Goal: Find specific page/section

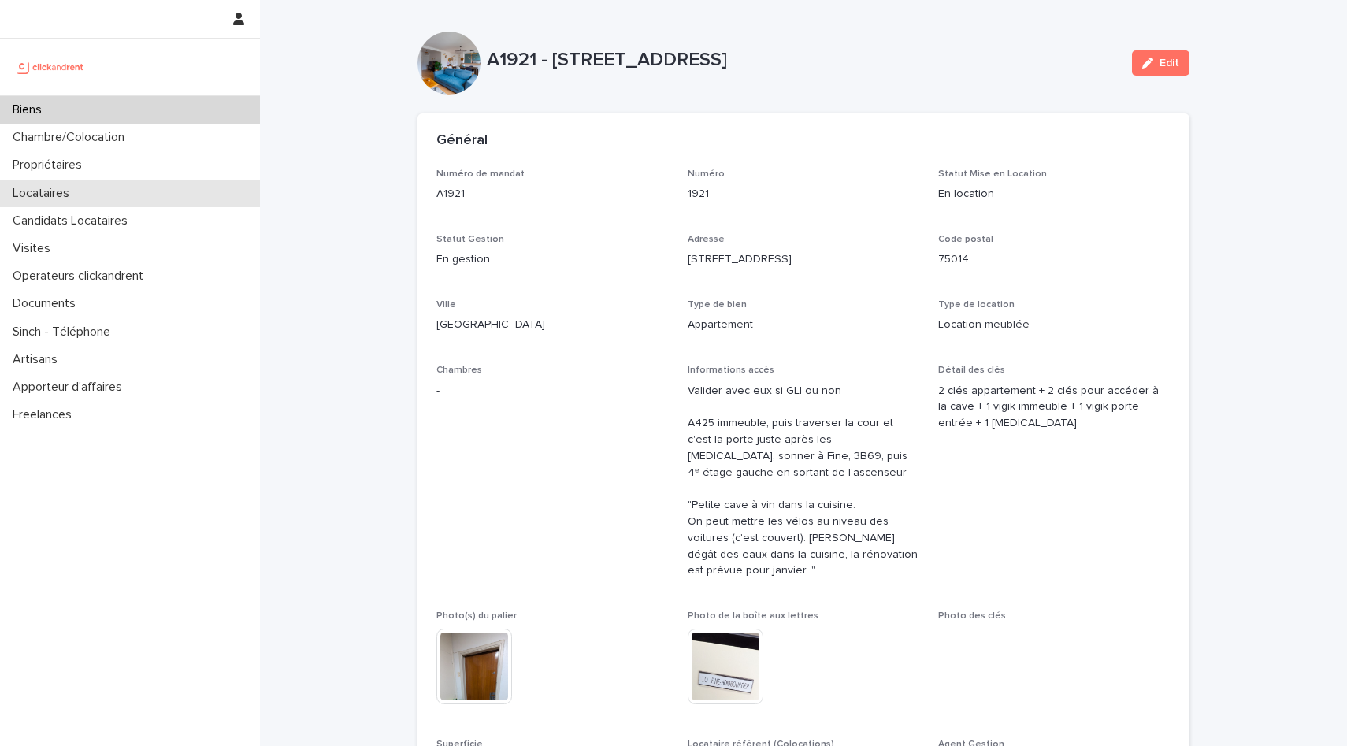
click at [82, 182] on div "Locataires" at bounding box center [130, 194] width 260 height 28
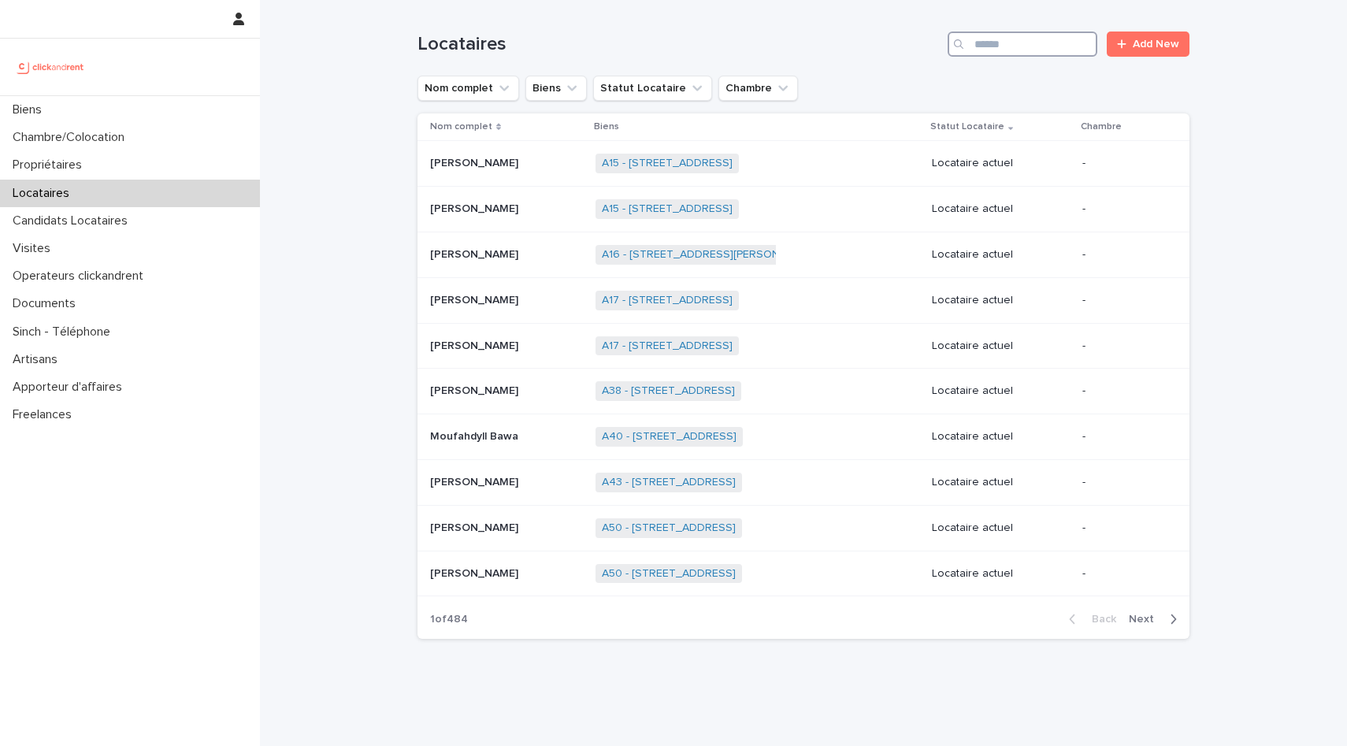
click at [1018, 39] on input "Search" at bounding box center [1023, 44] width 150 height 25
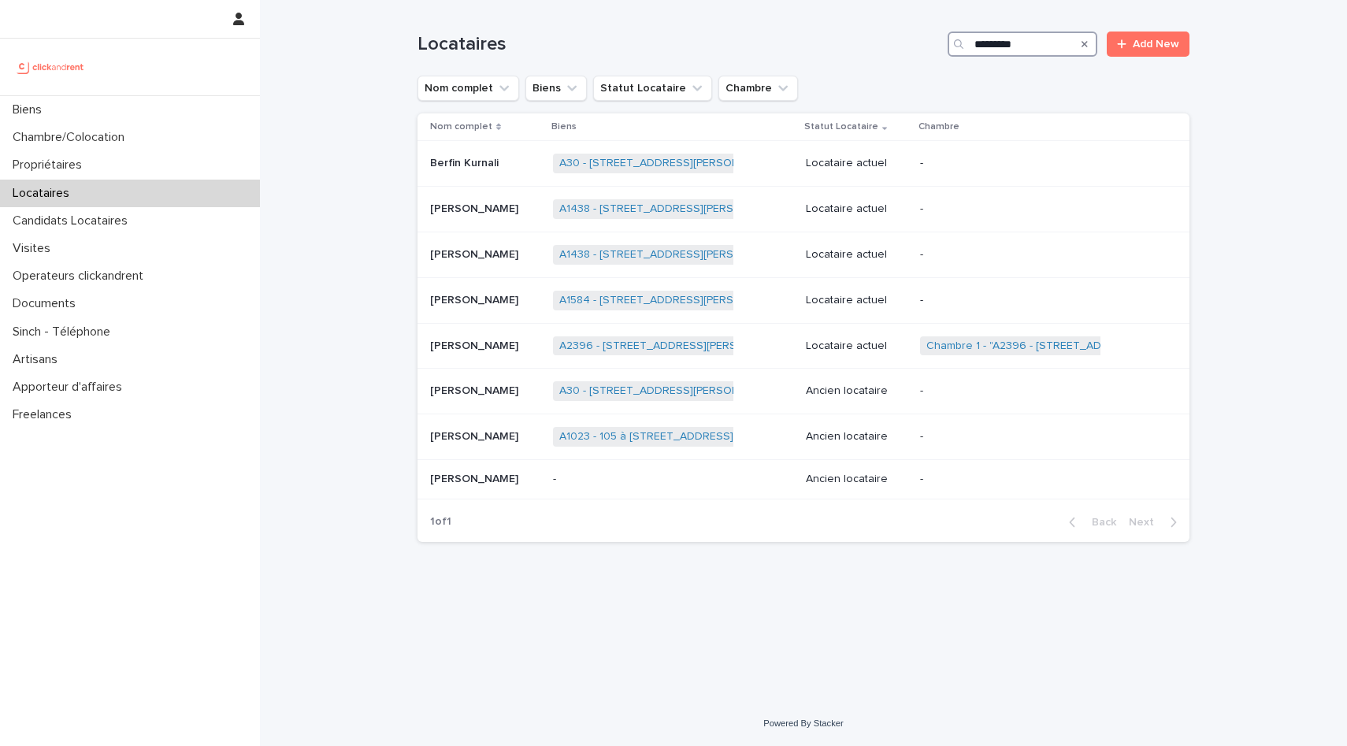
type input "*********"
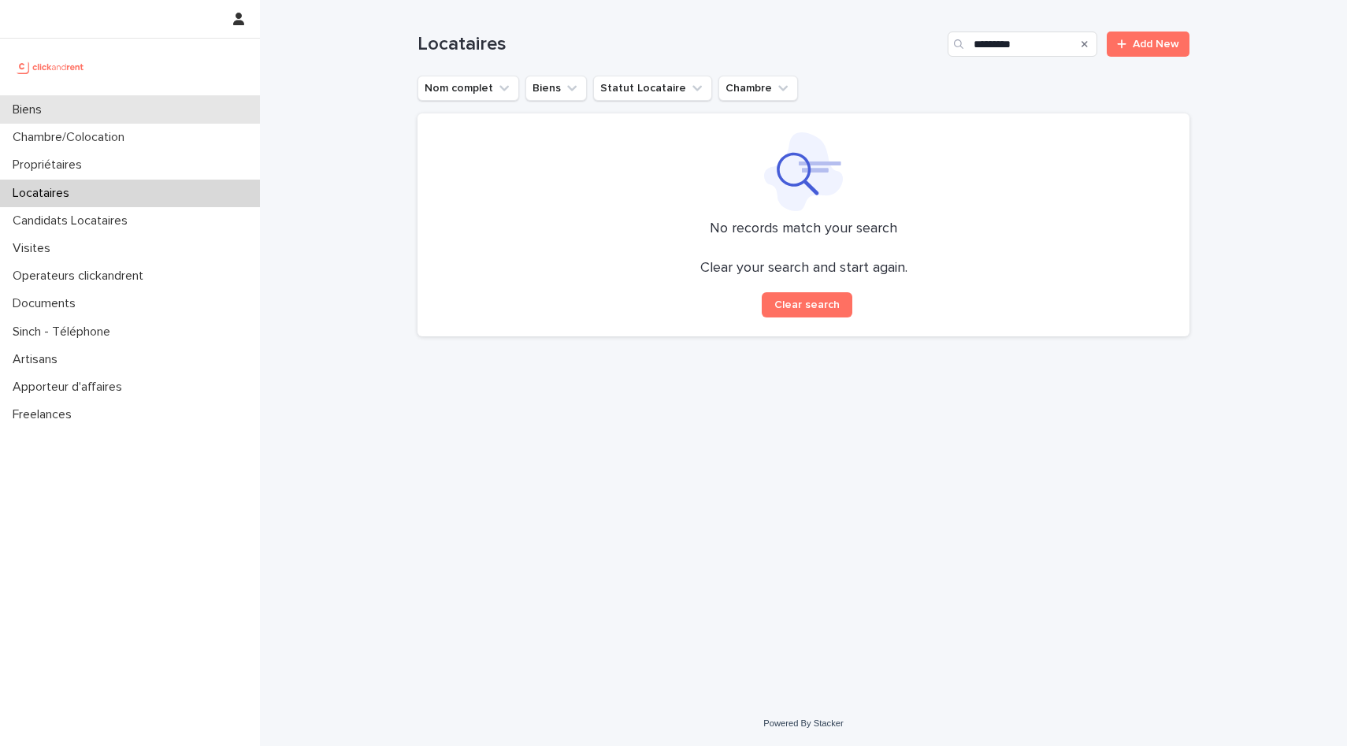
click at [81, 102] on div "Biens" at bounding box center [130, 110] width 260 height 28
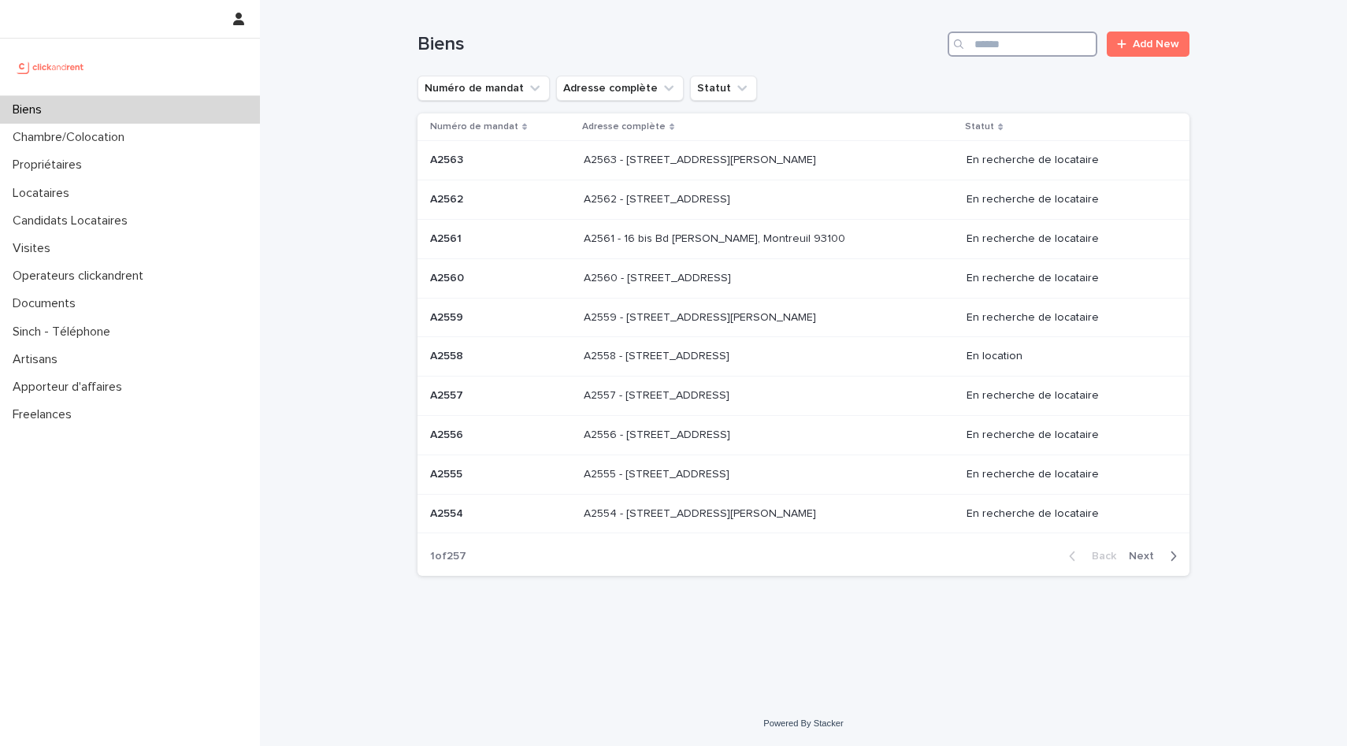
click at [1019, 39] on input "Search" at bounding box center [1023, 44] width 150 height 25
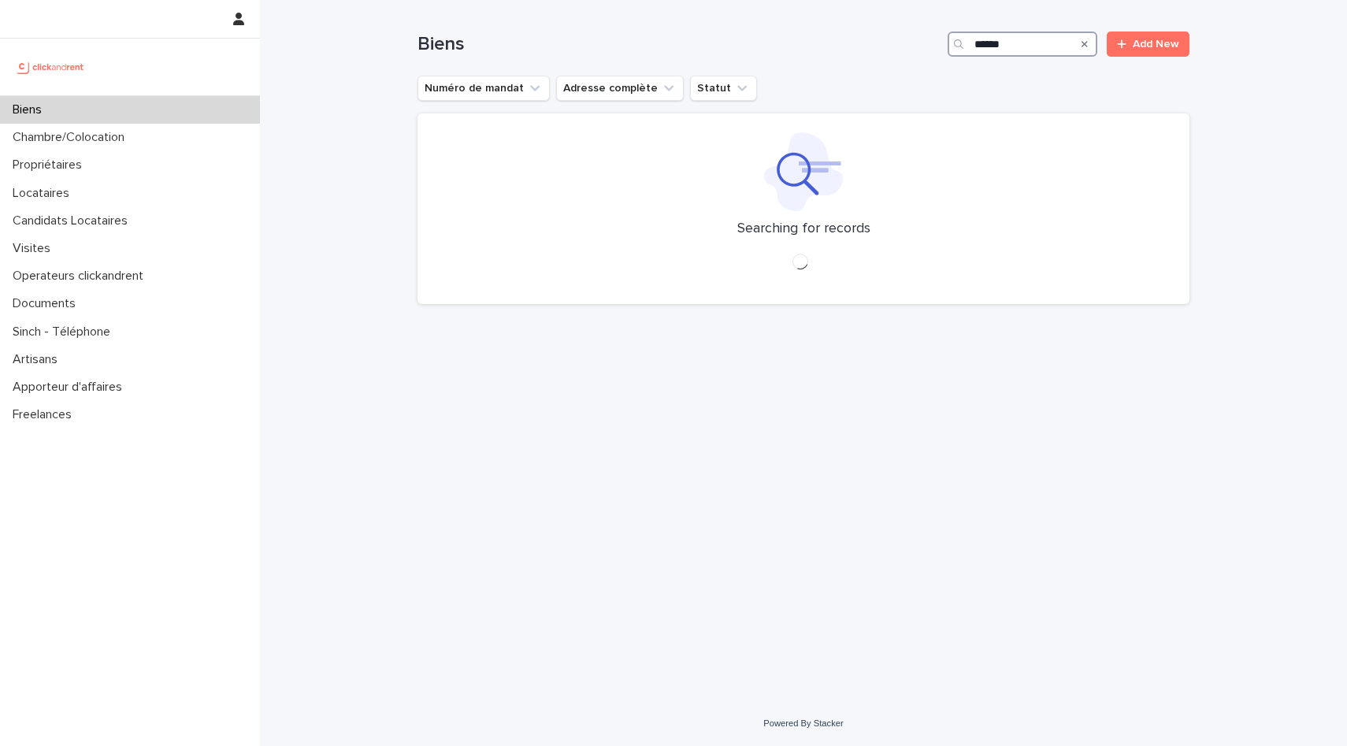
type input "******"
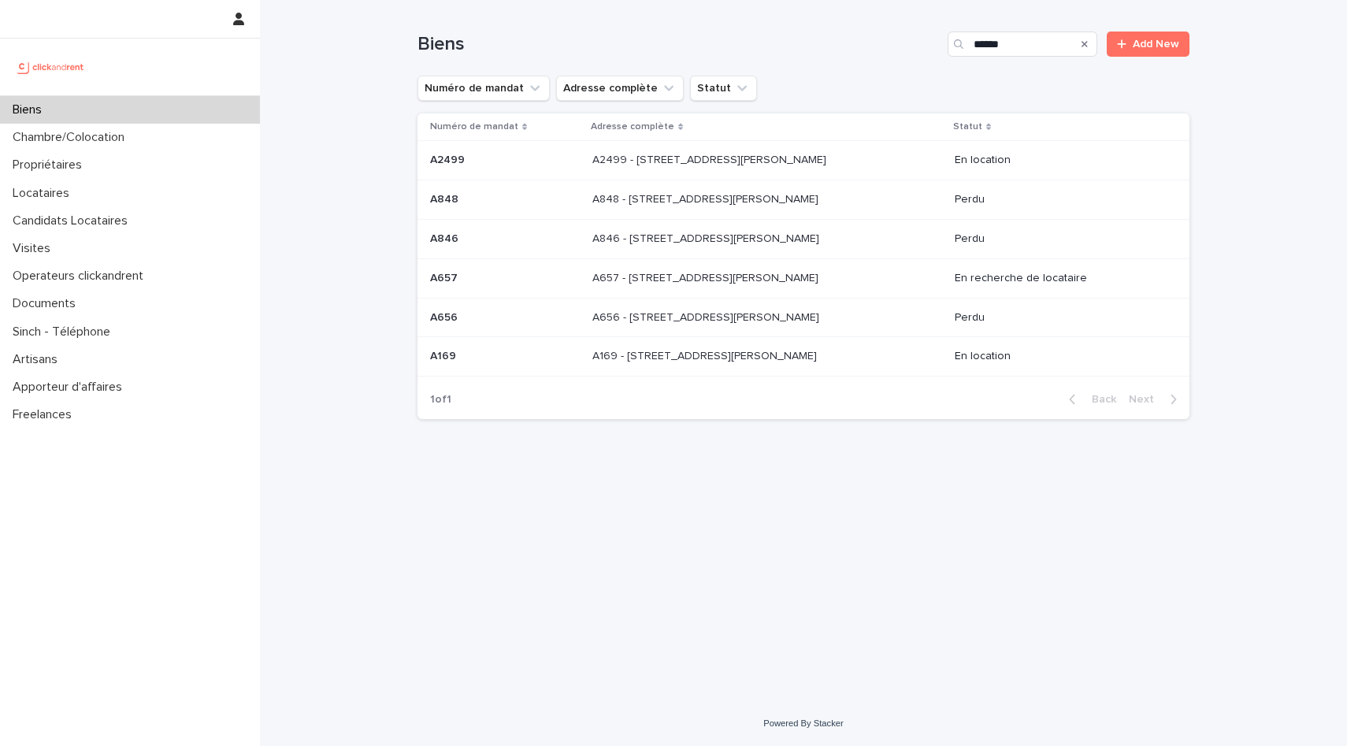
click at [699, 162] on p "A2499 - [STREET_ADDRESS][PERSON_NAME]" at bounding box center [710, 158] width 237 height 17
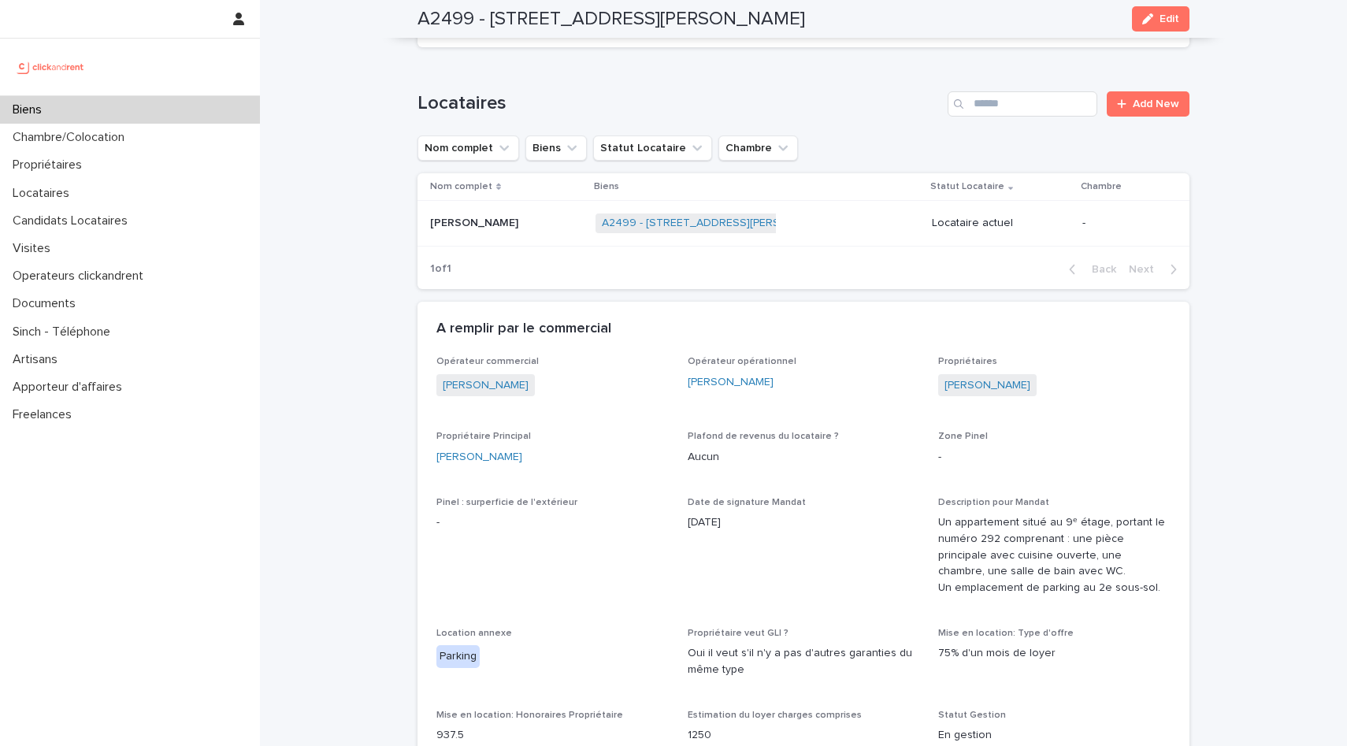
scroll to position [616, 0]
click at [495, 226] on p "[PERSON_NAME]" at bounding box center [475, 218] width 91 height 17
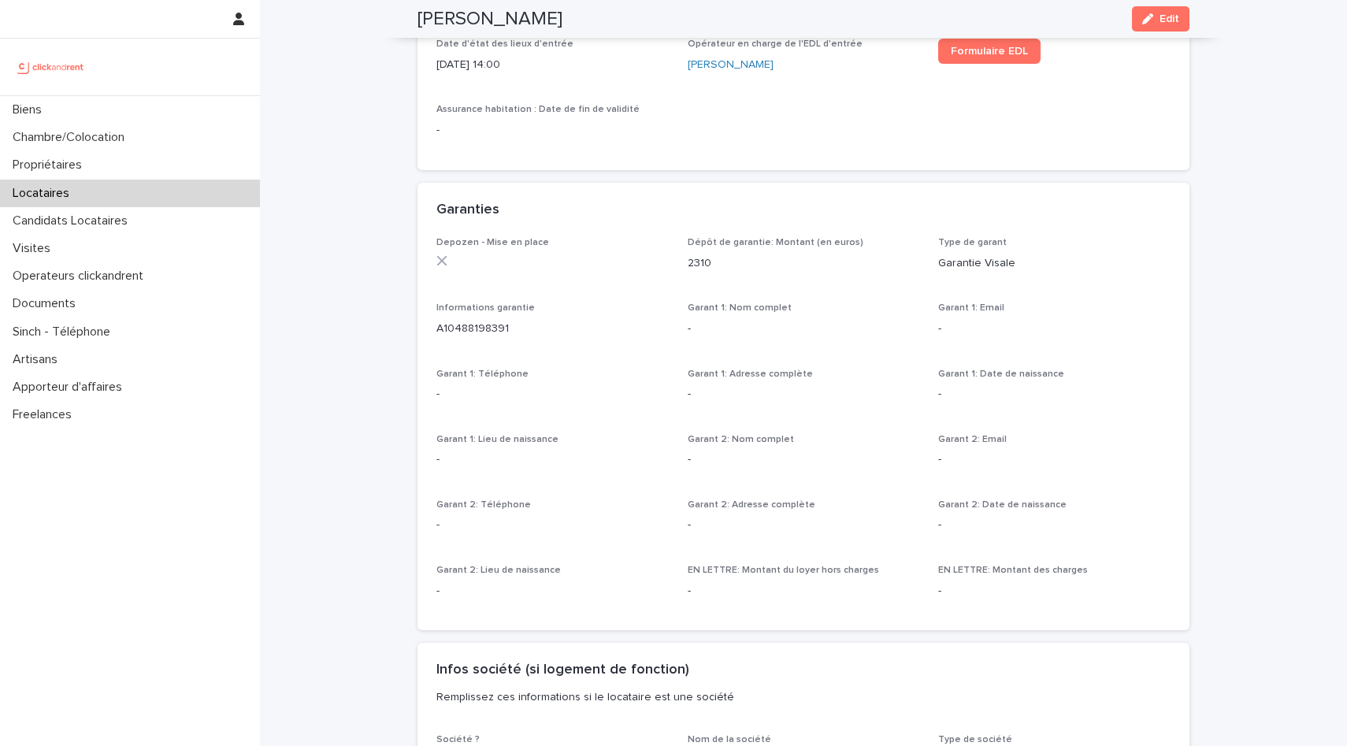
scroll to position [861, 0]
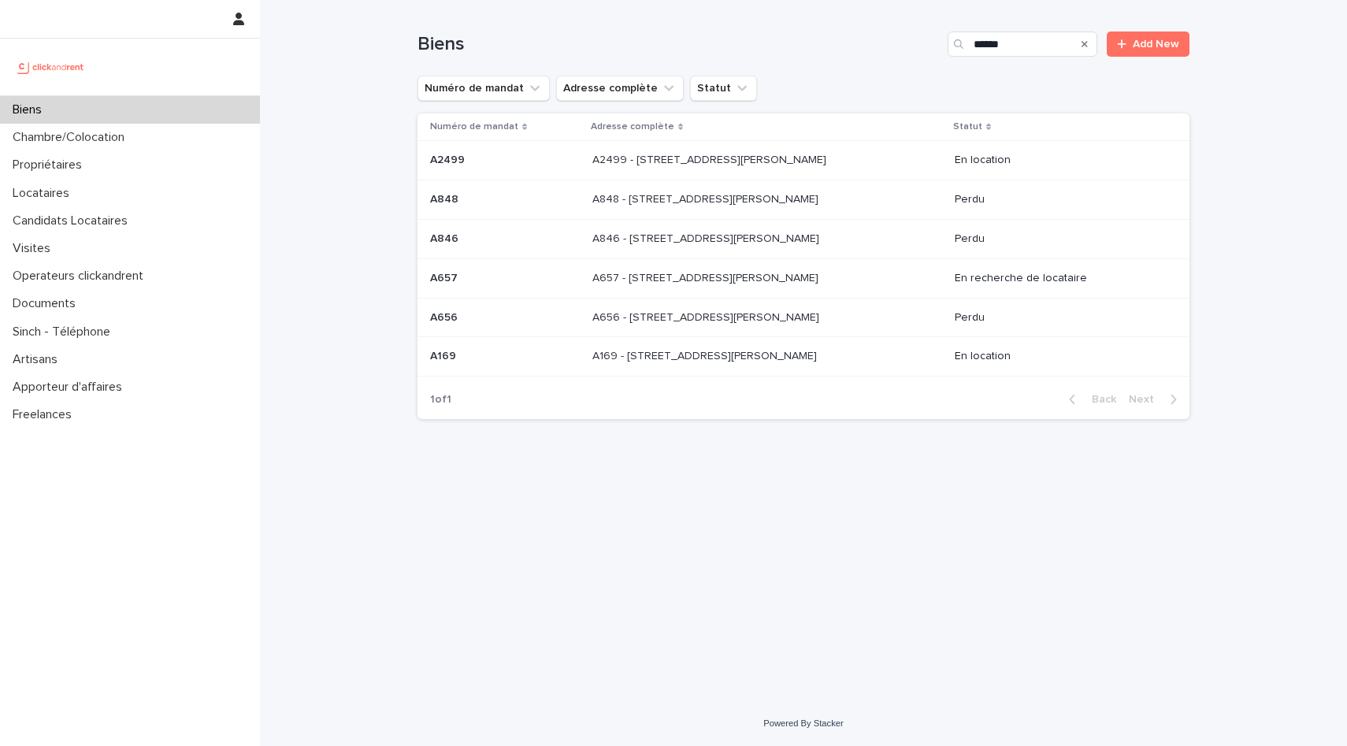
click at [893, 208] on div "A848 - [STREET_ADDRESS][PERSON_NAME] - [STREET_ADDRESS][PERSON_NAME]" at bounding box center [767, 200] width 350 height 26
click at [888, 291] on div "A657 - [STREET_ADDRESS][PERSON_NAME] - [STREET_ADDRESS][PERSON_NAME]" at bounding box center [767, 278] width 350 height 26
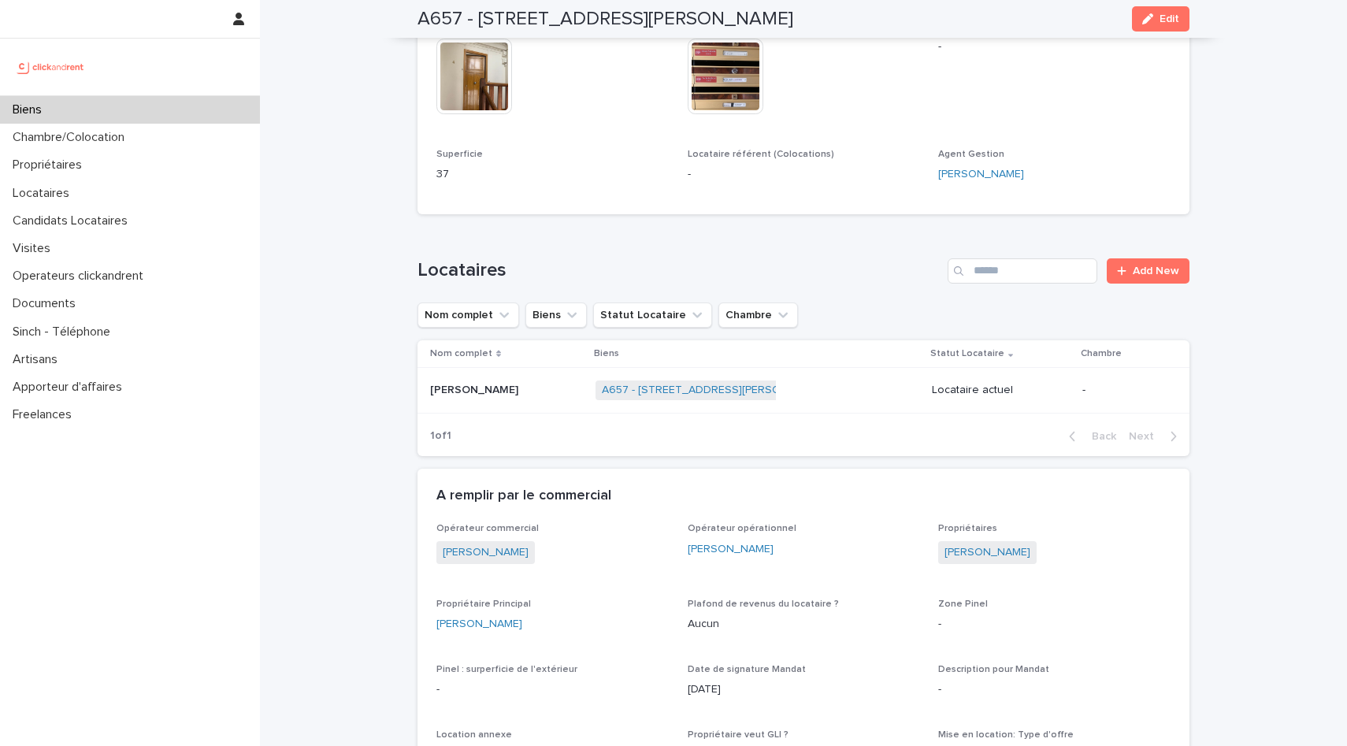
scroll to position [544, 0]
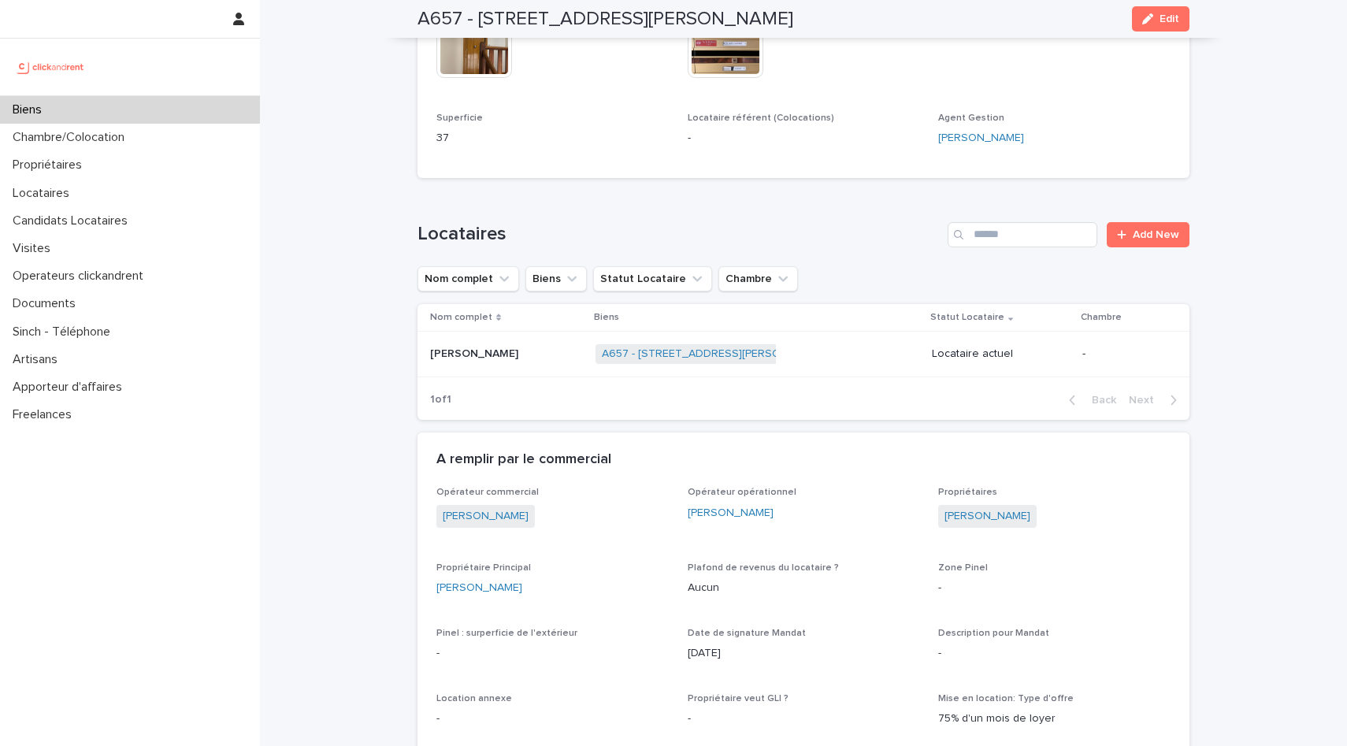
click at [454, 366] on div "[PERSON_NAME] [PERSON_NAME]" at bounding box center [506, 354] width 153 height 26
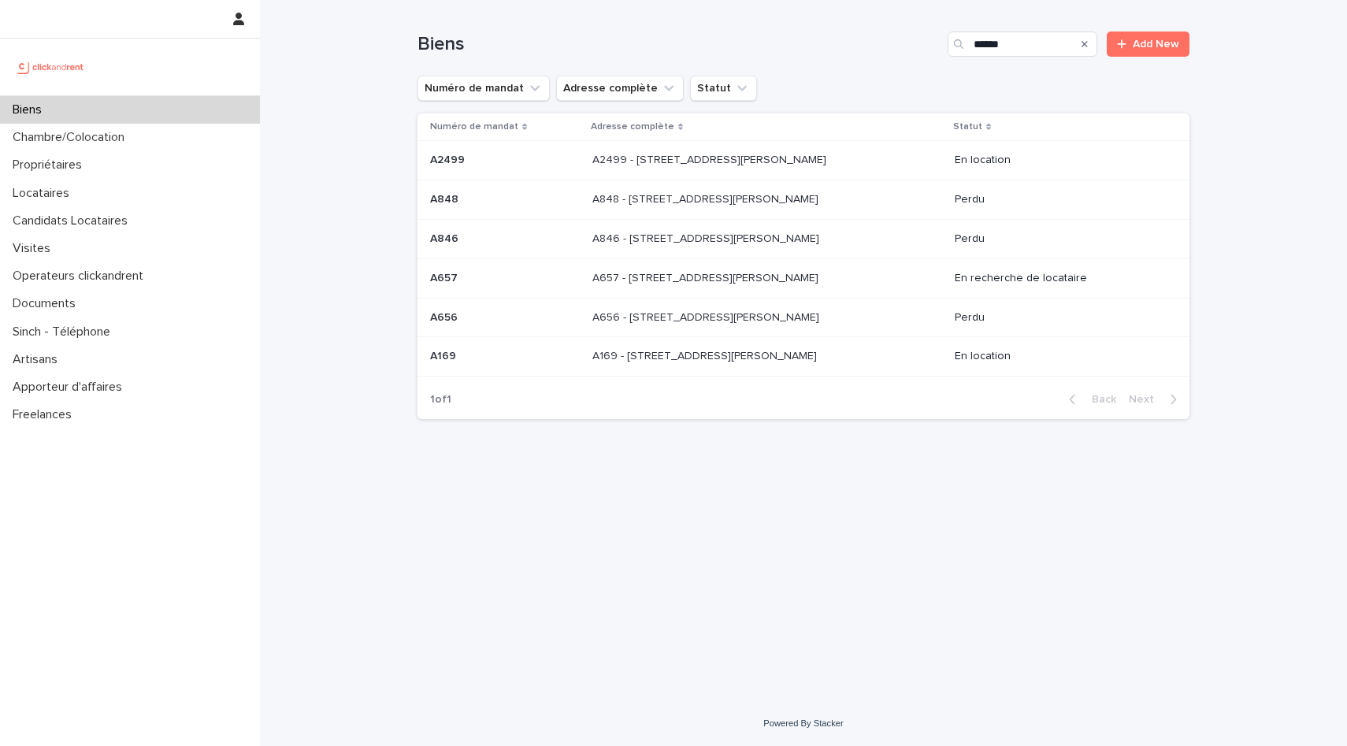
click at [895, 339] on td "A169 - [STREET_ADDRESS][PERSON_NAME] - [STREET_ADDRESS][PERSON_NAME]" at bounding box center [767, 356] width 362 height 39
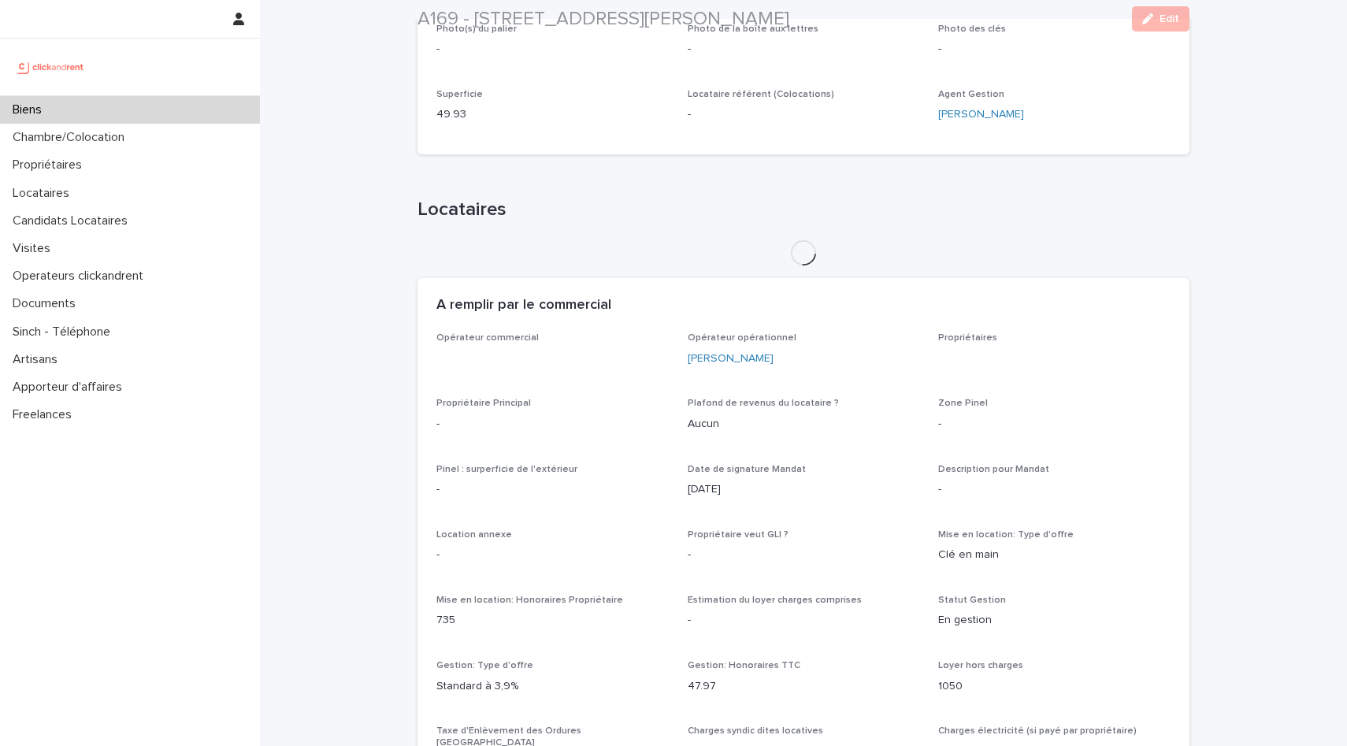
scroll to position [477, 0]
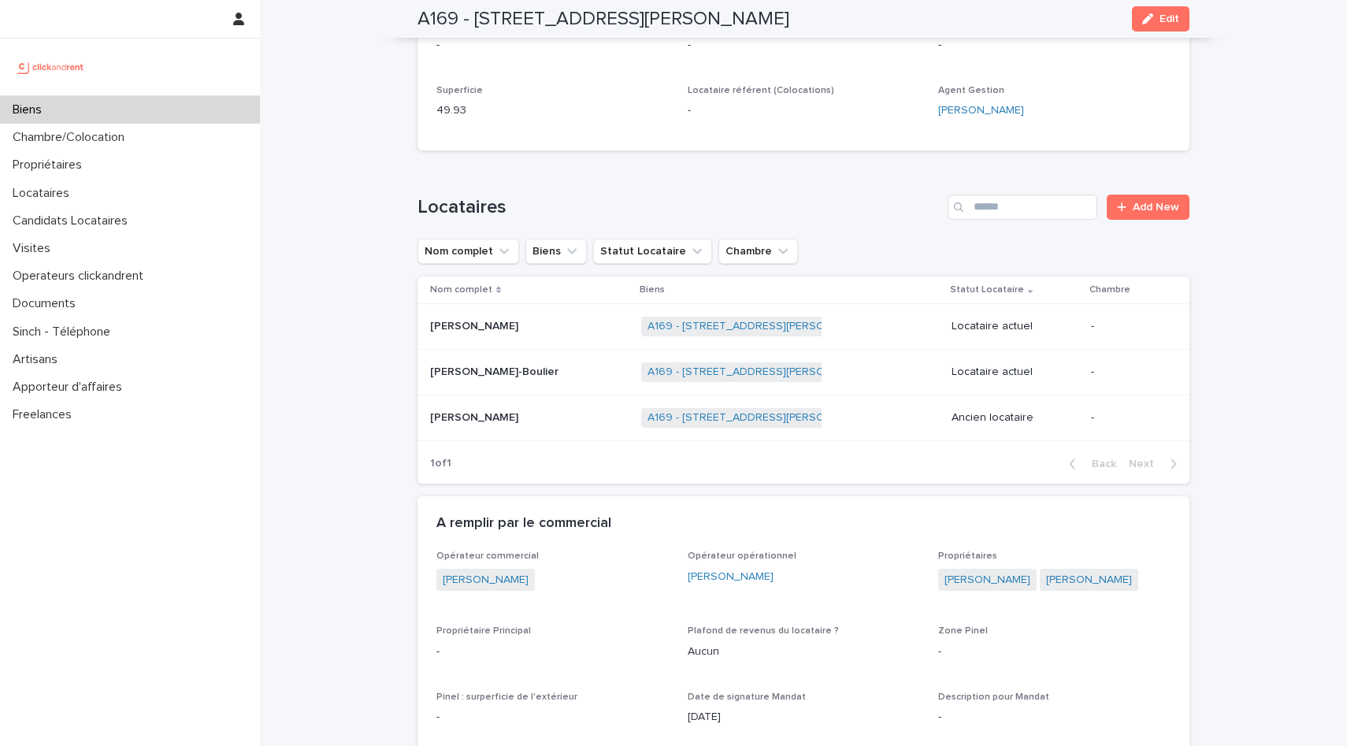
click at [521, 329] on p "[PERSON_NAME]" at bounding box center [475, 325] width 91 height 17
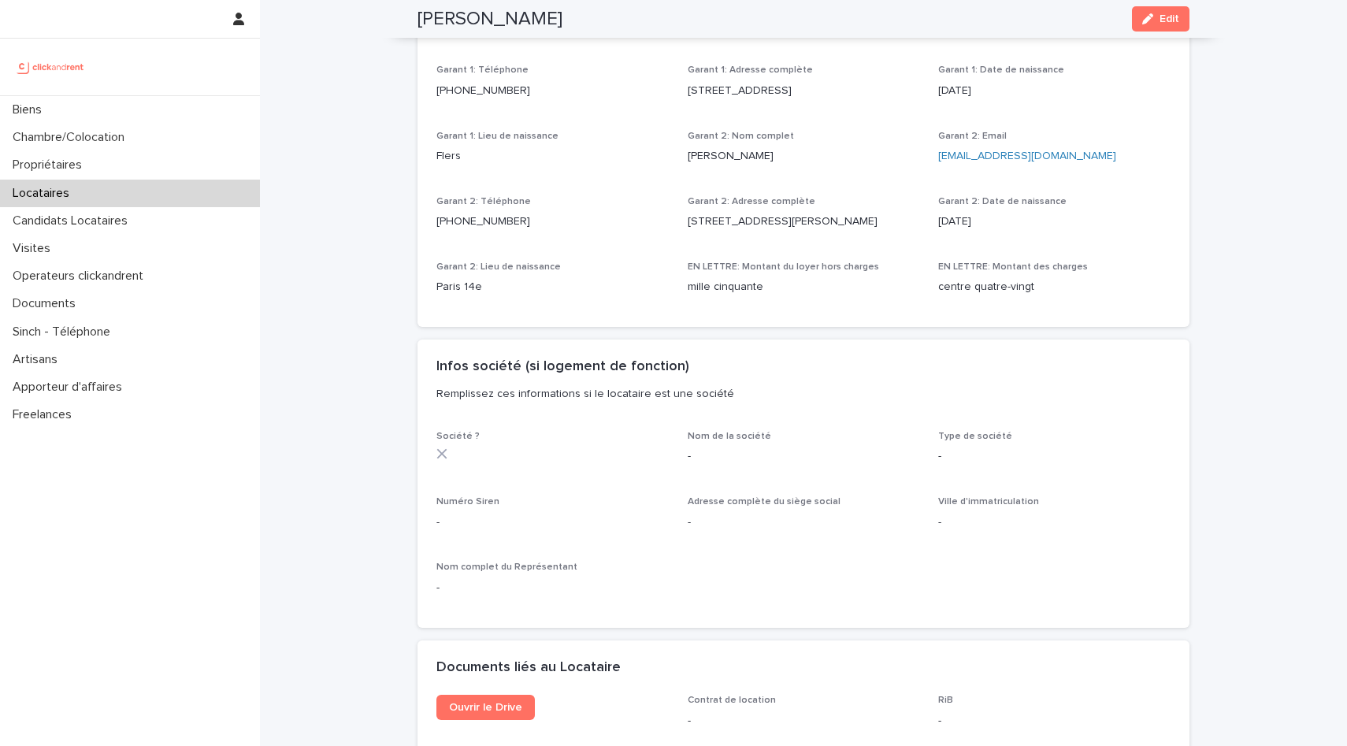
scroll to position [1121, 0]
